Goal: Information Seeking & Learning: Learn about a topic

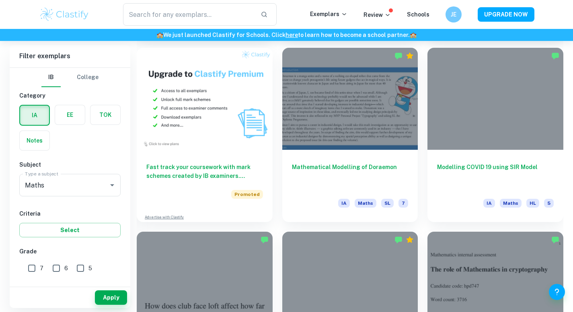
scroll to position [563, 0]
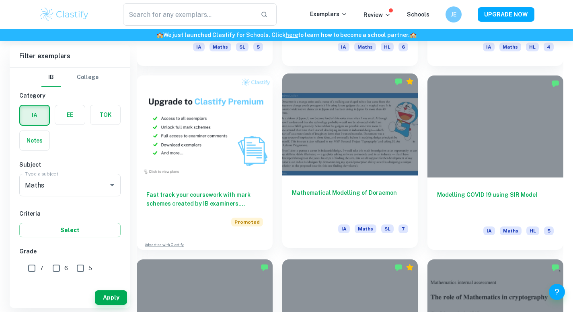
click at [380, 115] on div at bounding box center [350, 125] width 136 height 102
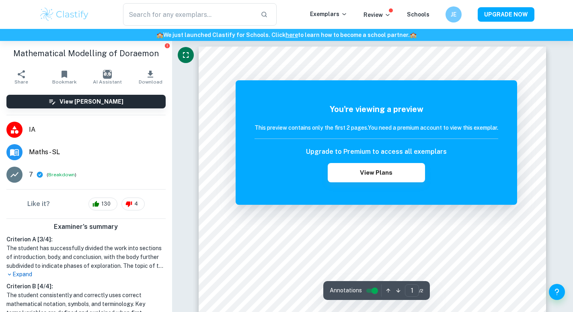
scroll to position [43, 0]
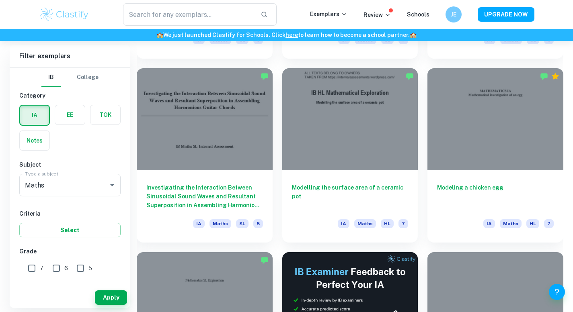
scroll to position [2050, 0]
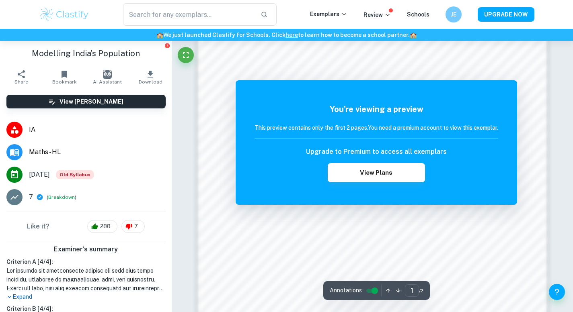
scroll to position [778, 0]
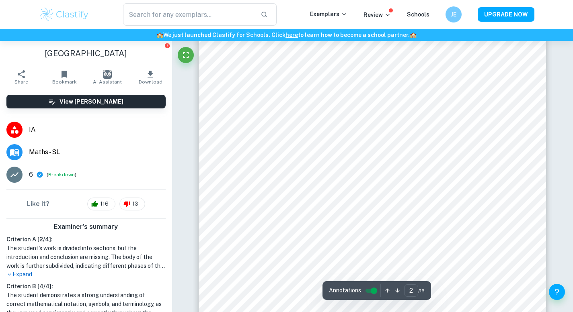
scroll to position [643, 0]
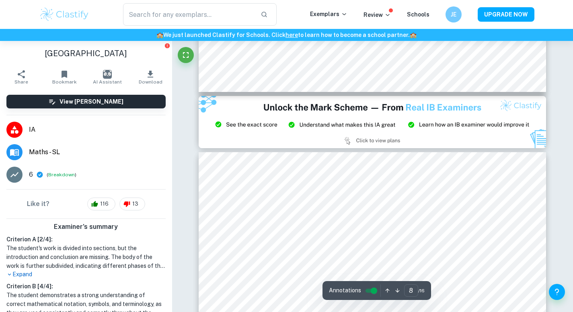
type input "9"
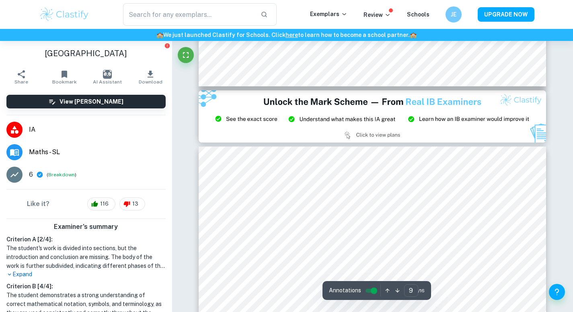
scroll to position [3899, 0]
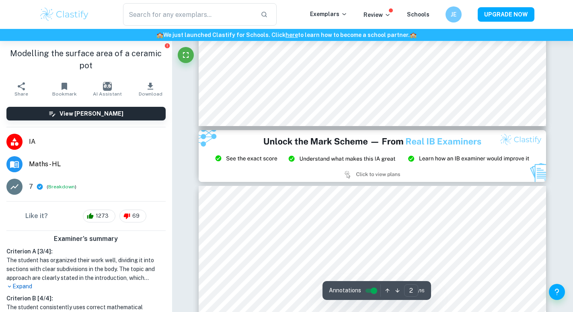
type input "3"
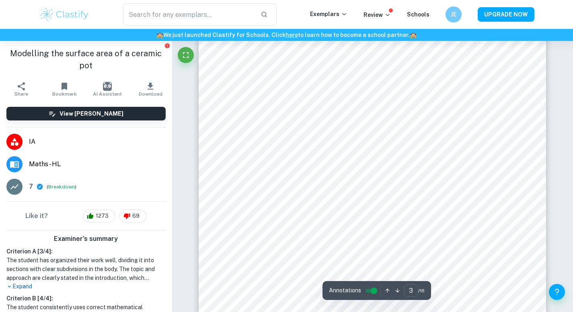
scroll to position [1193, 0]
